Goal: Check status: Check status

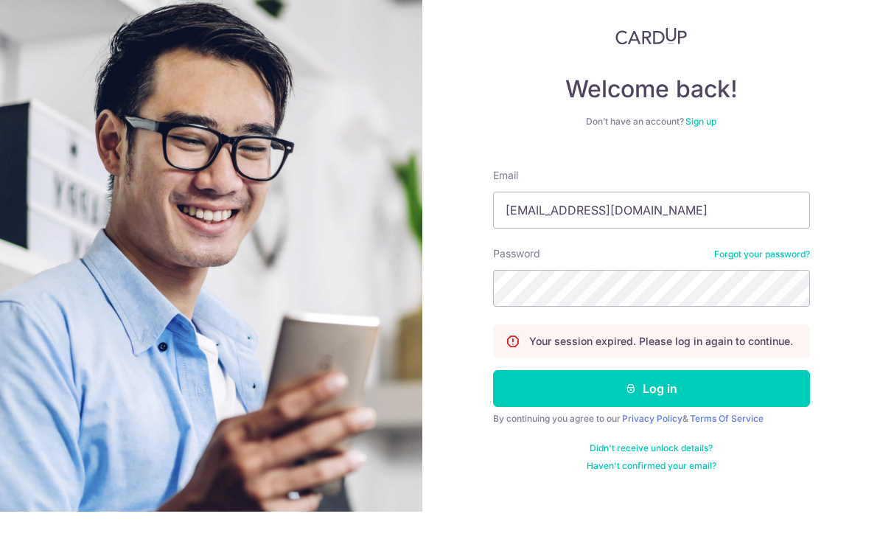
type input "[EMAIL_ADDRESS][DOMAIN_NAME]"
click at [811, 161] on div "Welcome back! Don’t have an account? Sign up Email [EMAIL_ADDRESS][DOMAIN_NAME]…" at bounding box center [651, 268] width 458 height 536
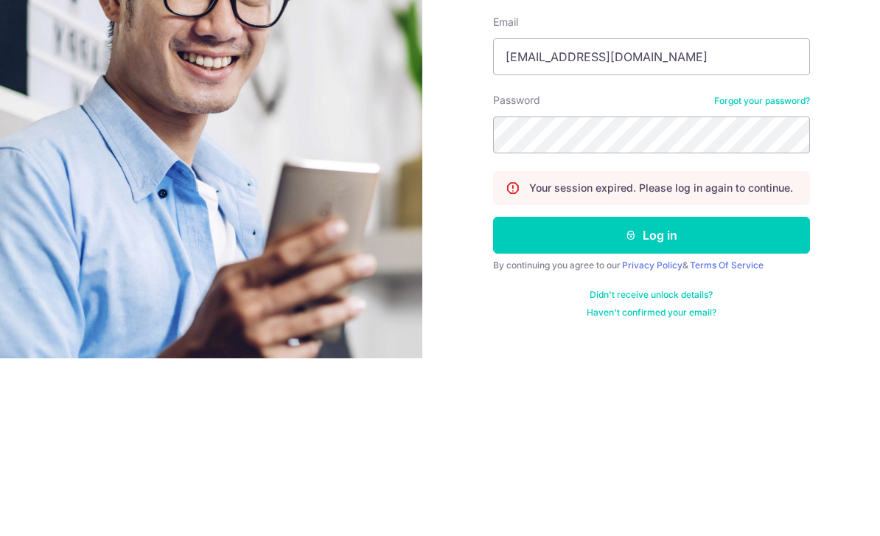
click at [723, 394] on button "Log in" at bounding box center [651, 412] width 317 height 37
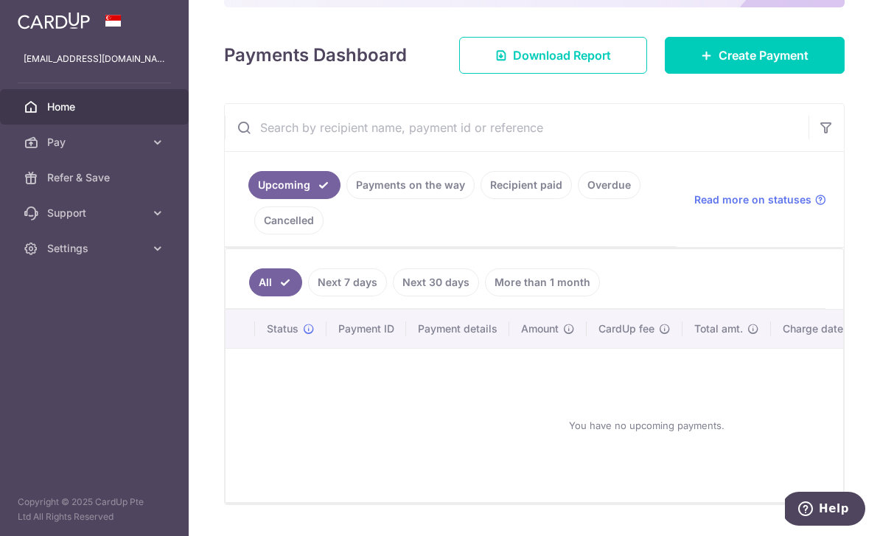
click at [347, 199] on link "Payments on the way" at bounding box center [411, 185] width 128 height 28
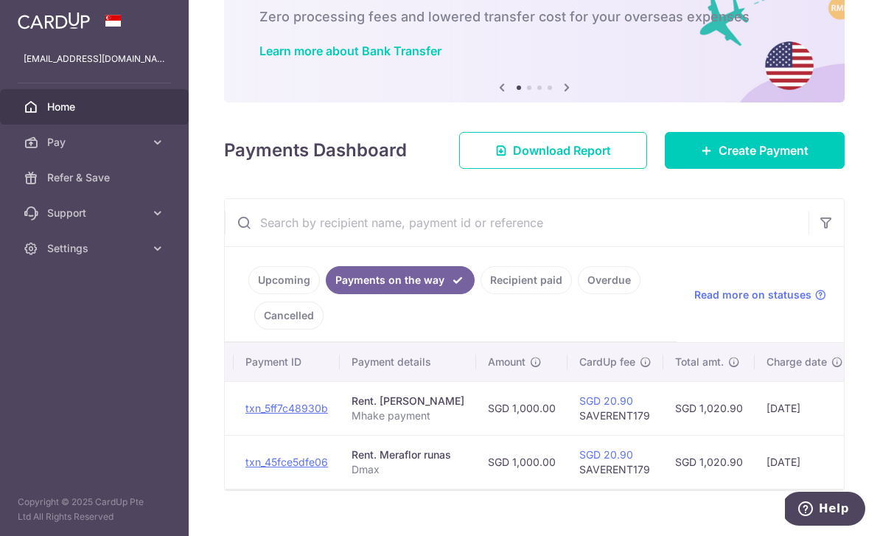
scroll to position [0, 141]
click at [481, 294] on link "Recipient paid" at bounding box center [526, 280] width 91 height 28
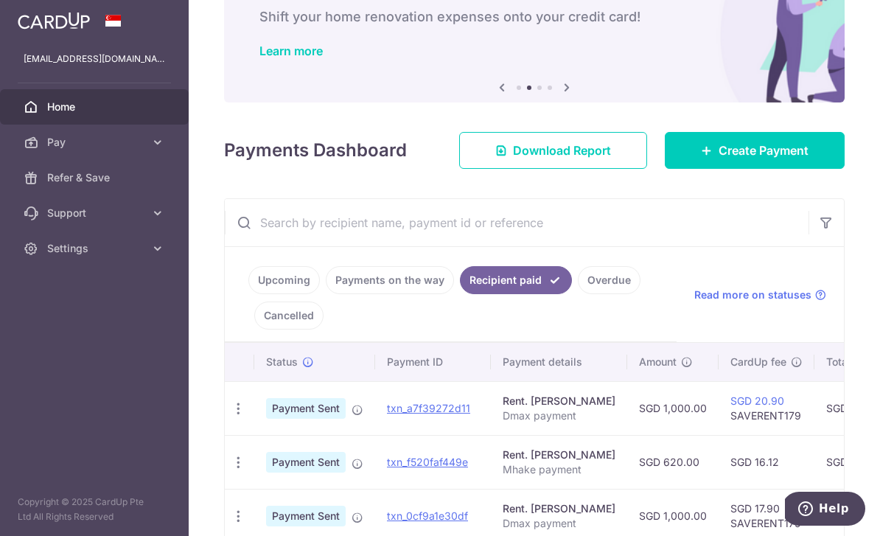
click at [326, 294] on link "Payments on the way" at bounding box center [390, 280] width 128 height 28
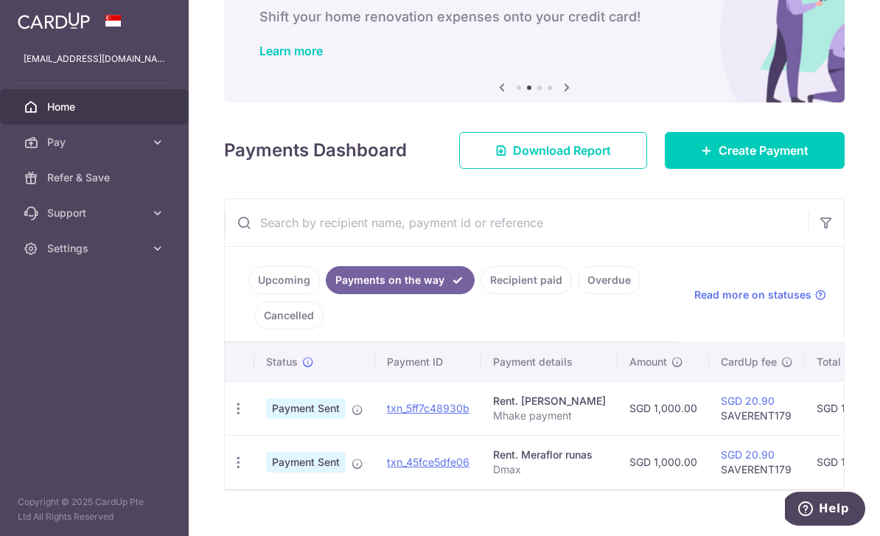
click at [352, 416] on icon at bounding box center [358, 410] width 12 height 12
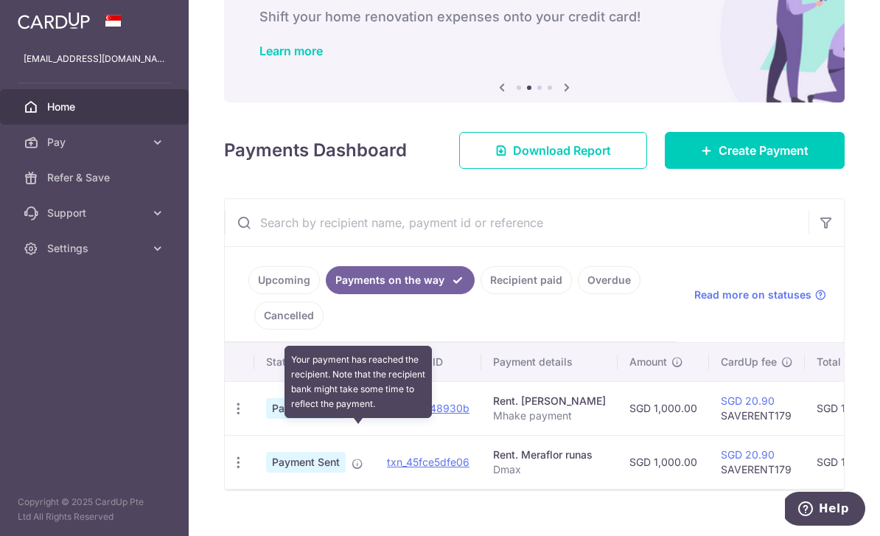
click at [352, 416] on icon at bounding box center [358, 410] width 12 height 12
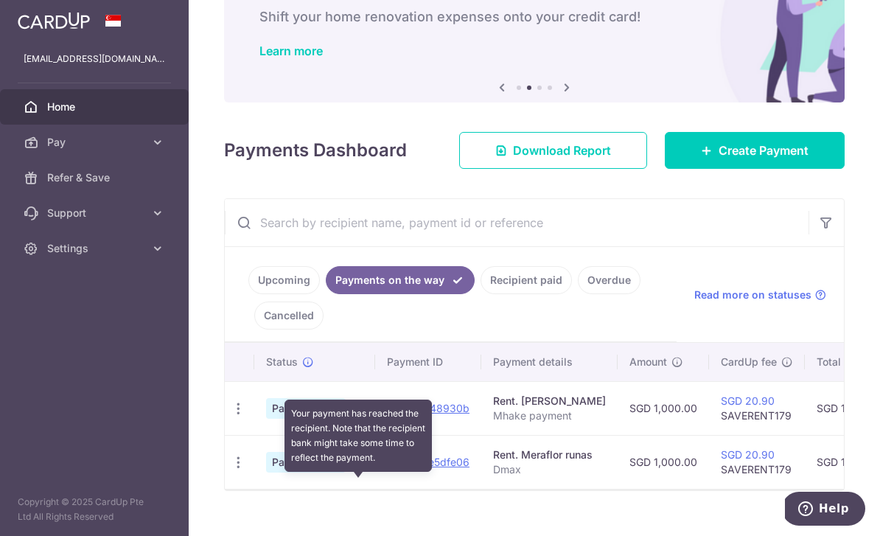
click at [352, 470] on icon at bounding box center [358, 464] width 12 height 12
click at [440, 246] on input "text" at bounding box center [517, 222] width 584 height 47
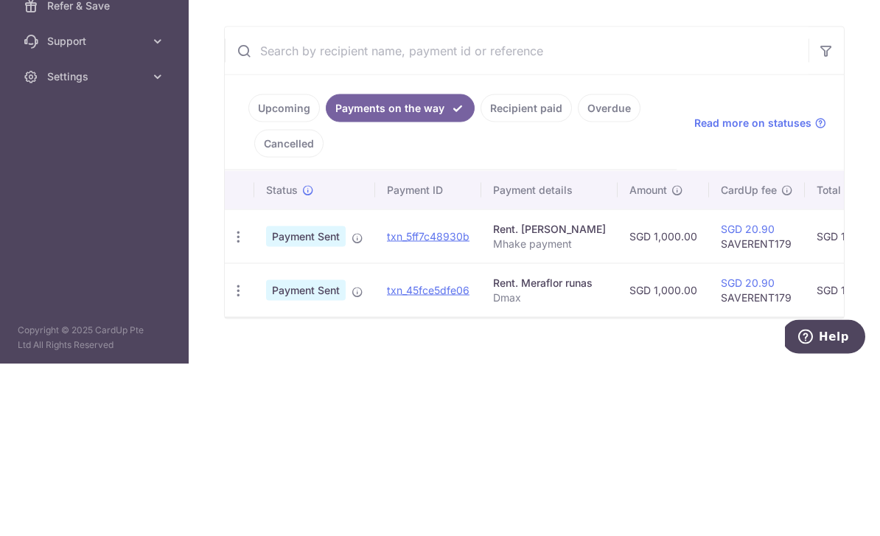
scroll to position [81, 0]
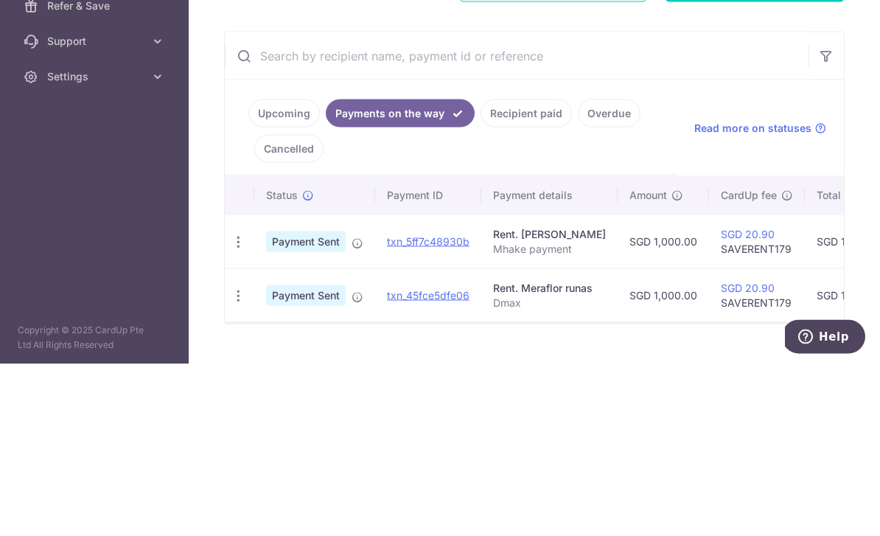
click at [864, 184] on div "× Pause Schedule Pause all future payments in this series Pause just this one p…" at bounding box center [535, 268] width 692 height 536
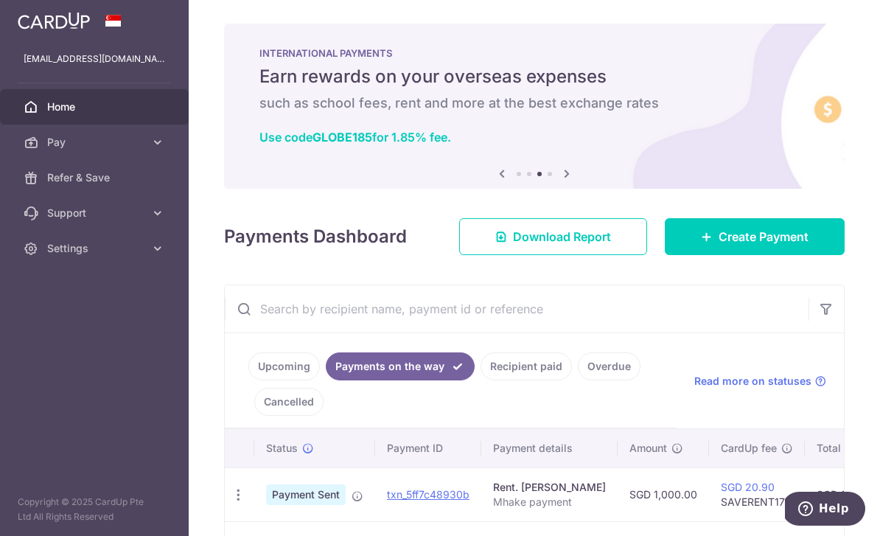
scroll to position [0, 0]
